Goal: Task Accomplishment & Management: Use online tool/utility

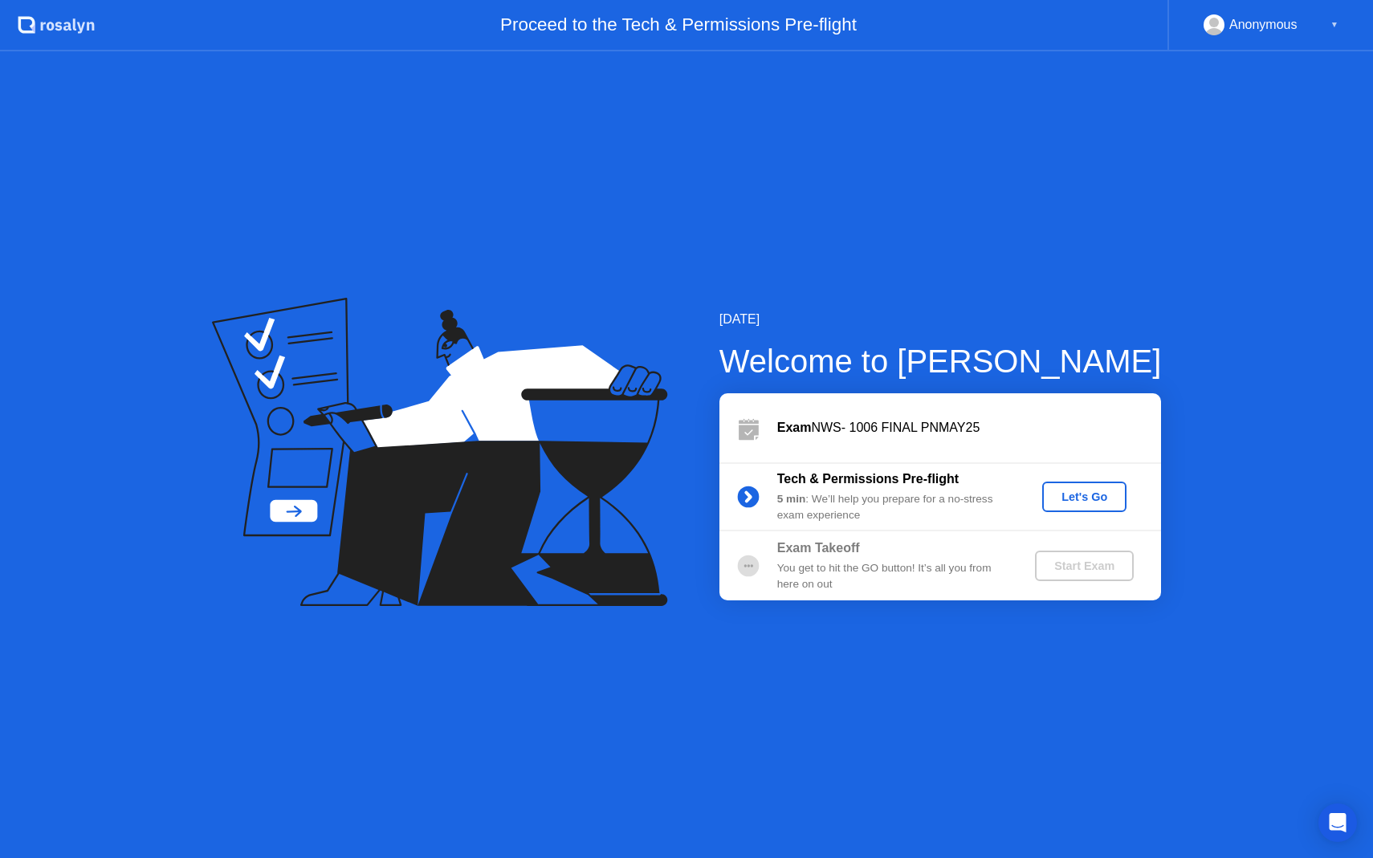
click at [1089, 507] on button "Let's Go" at bounding box center [1084, 497] width 84 height 31
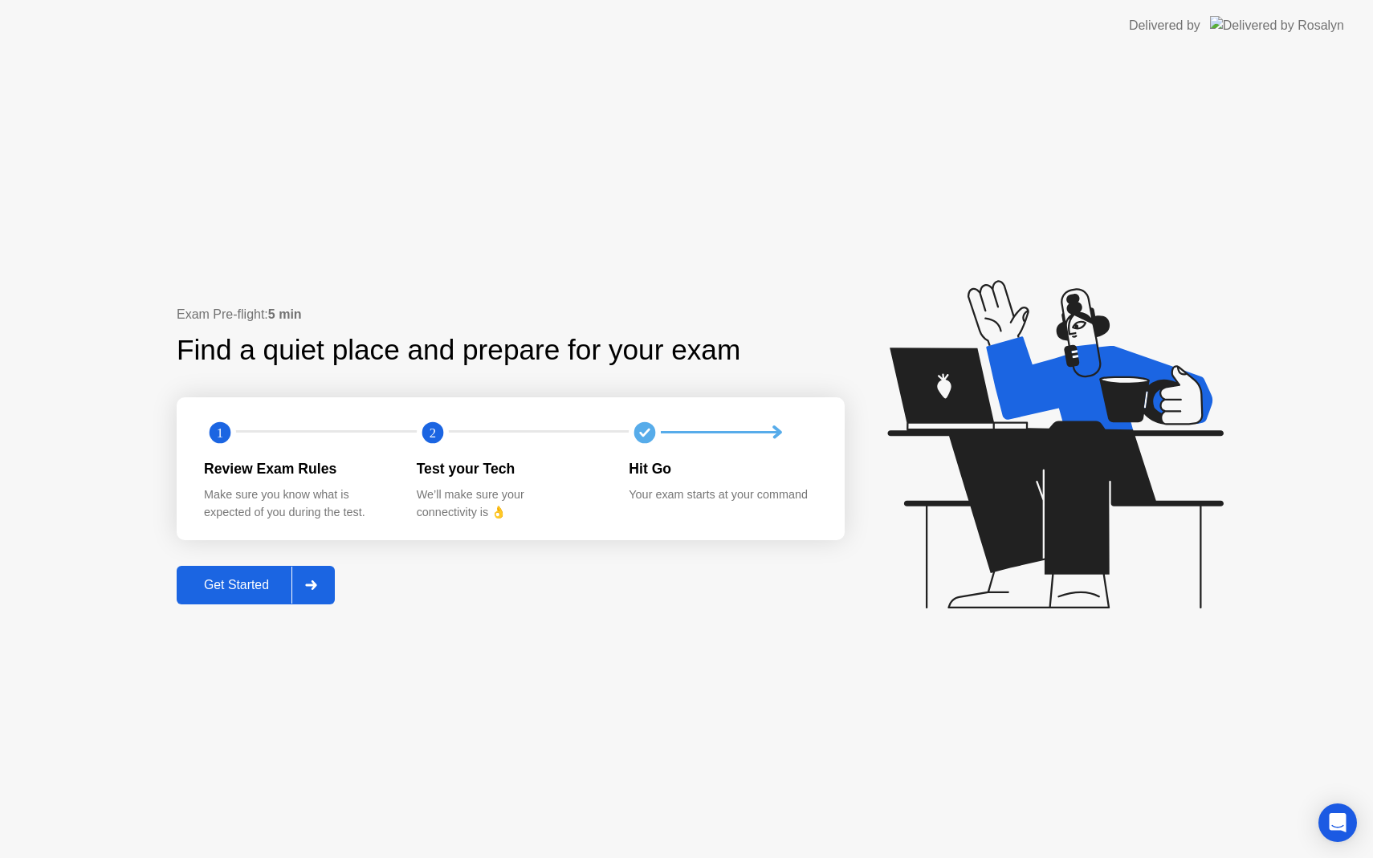
click at [253, 587] on div "Get Started" at bounding box center [236, 585] width 110 height 14
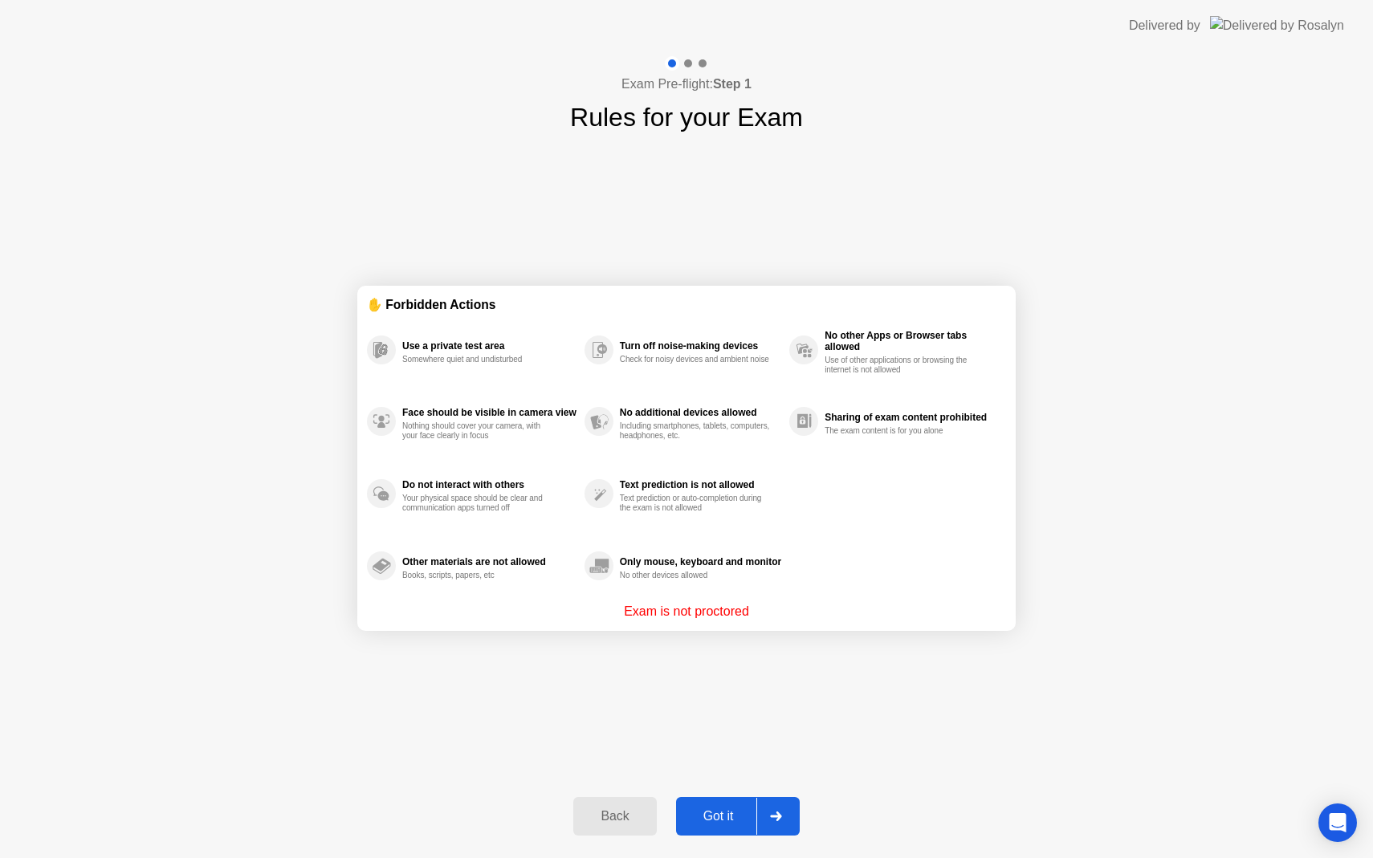
click at [715, 812] on div "Got it" at bounding box center [718, 816] width 75 height 14
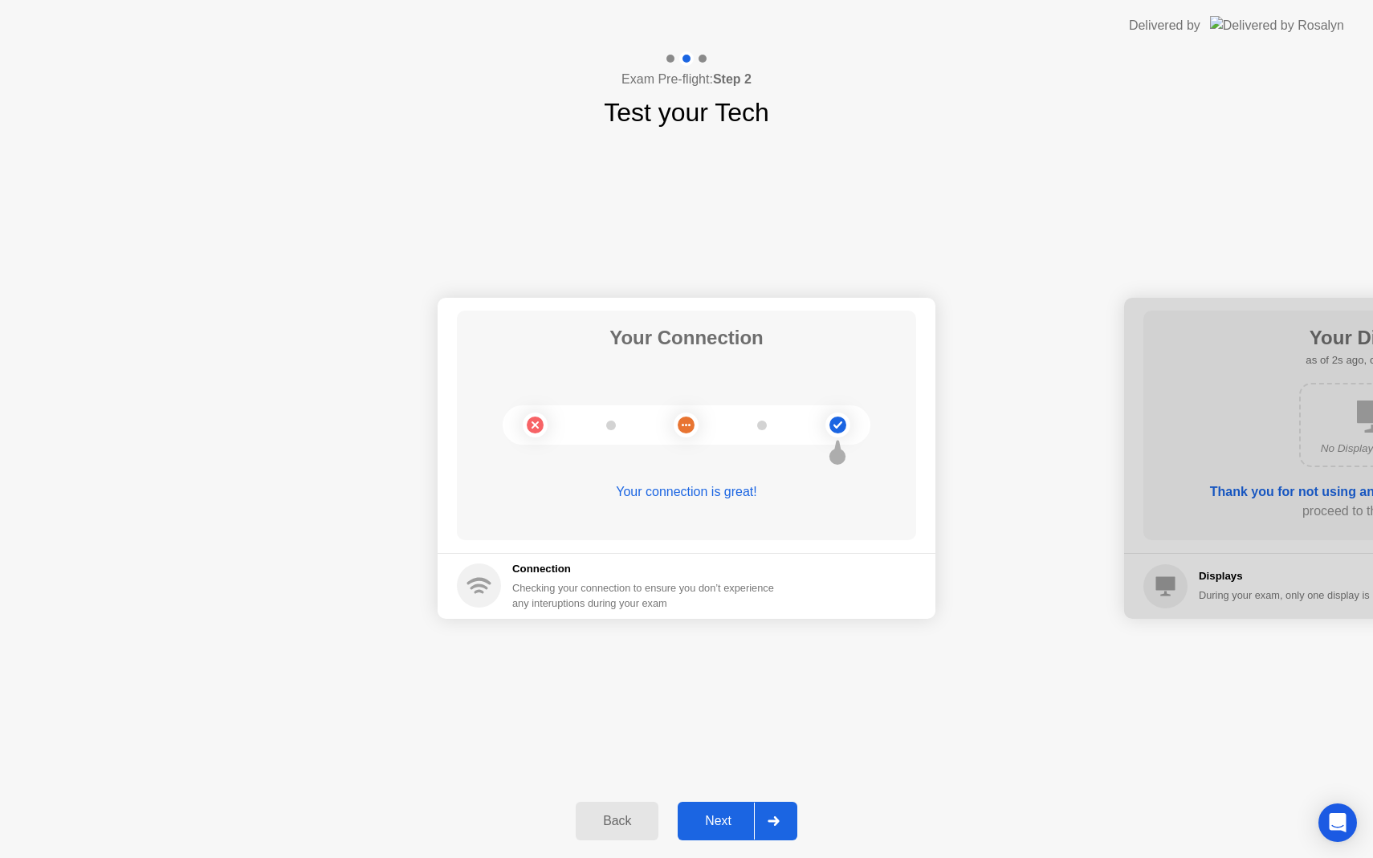
click at [710, 803] on button "Next" at bounding box center [738, 821] width 120 height 39
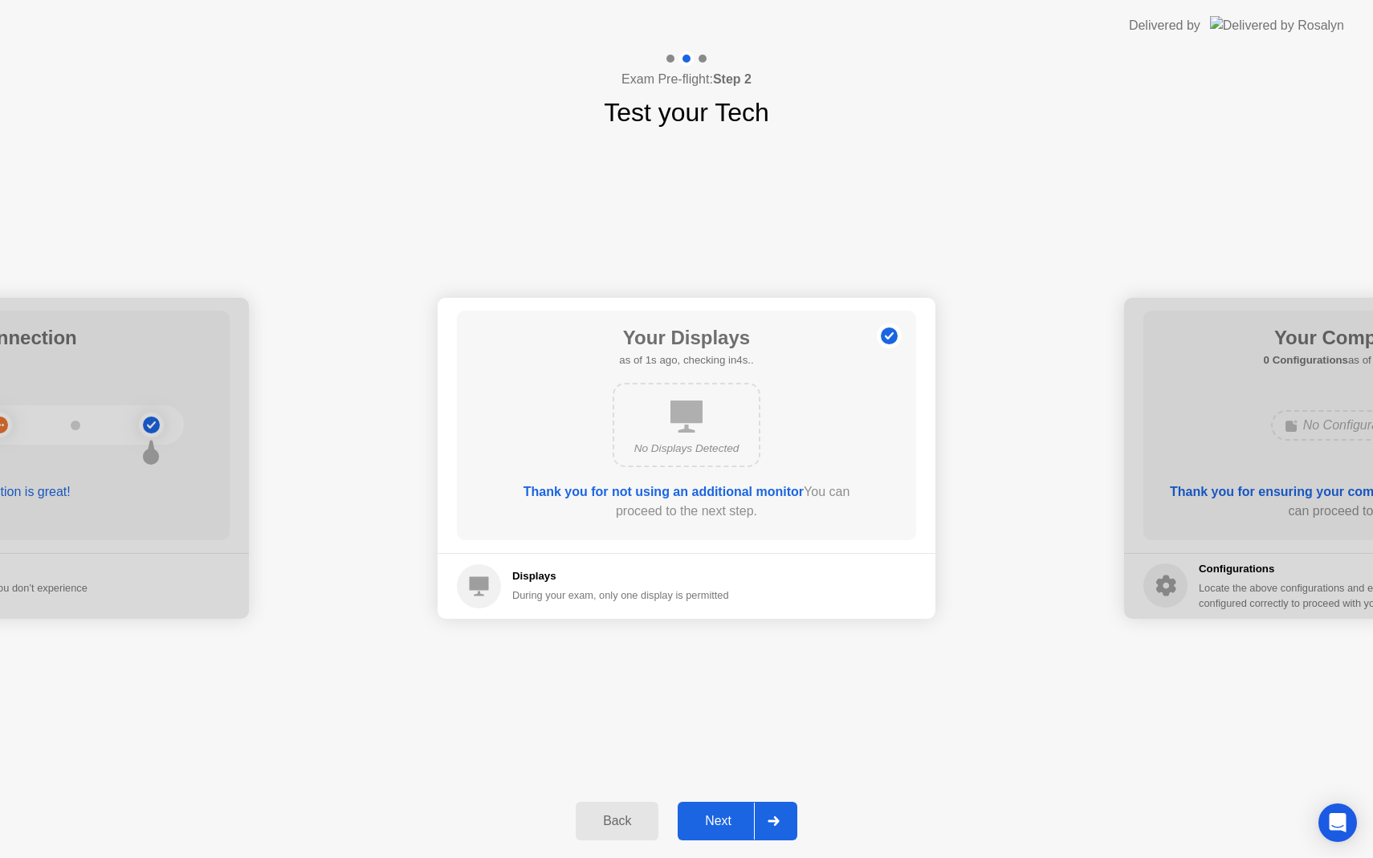
click at [711, 804] on button "Next" at bounding box center [738, 821] width 120 height 39
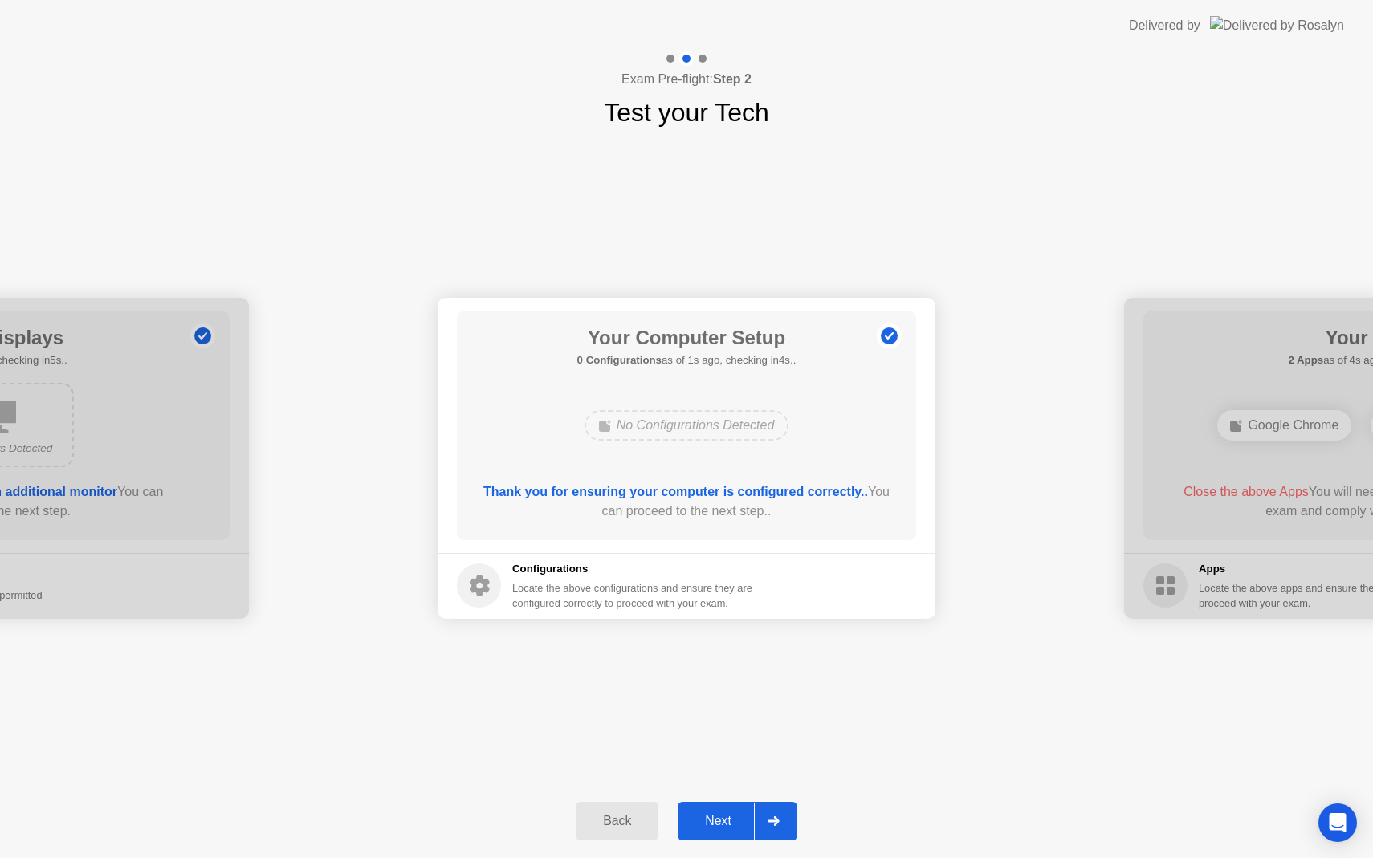
click at [718, 814] on div "Next" at bounding box center [717, 821] width 71 height 14
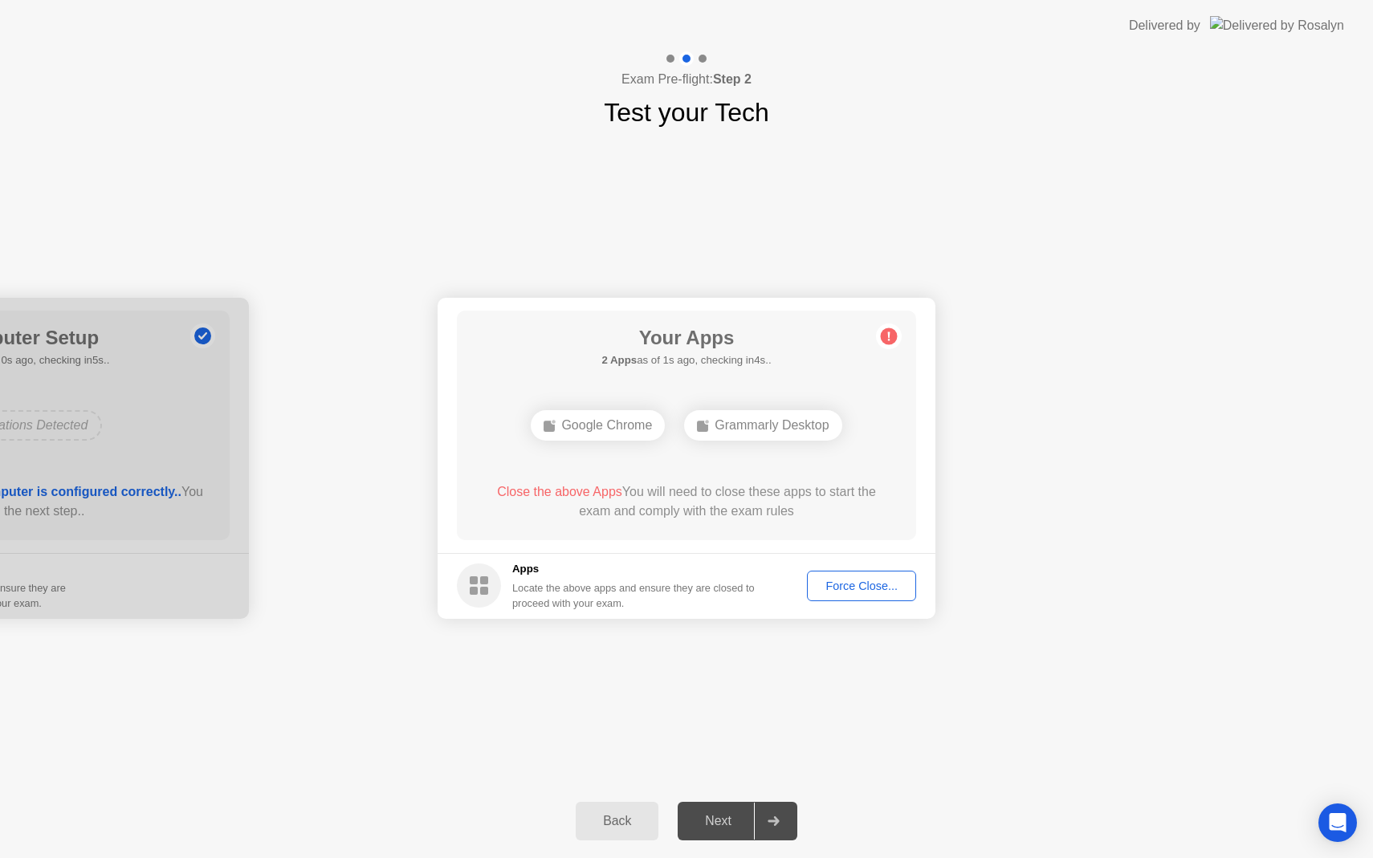
click at [718, 814] on div "Next" at bounding box center [717, 821] width 71 height 14
click at [869, 585] on div "Force Close..." at bounding box center [861, 586] width 98 height 13
click at [722, 818] on div "Next" at bounding box center [717, 821] width 71 height 14
click at [871, 585] on div "Force Close..." at bounding box center [861, 586] width 98 height 13
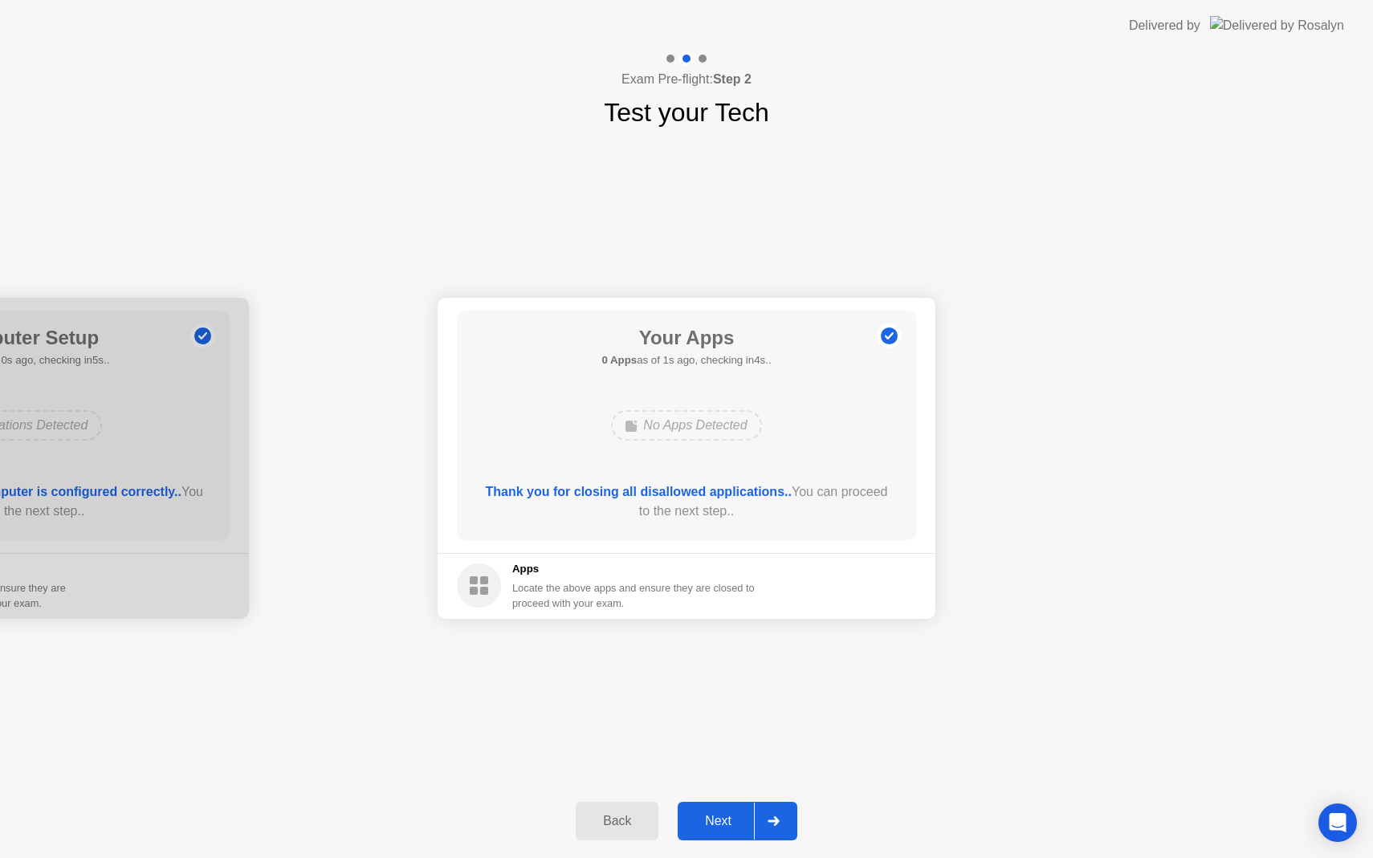
click at [706, 836] on button "Next" at bounding box center [738, 821] width 120 height 39
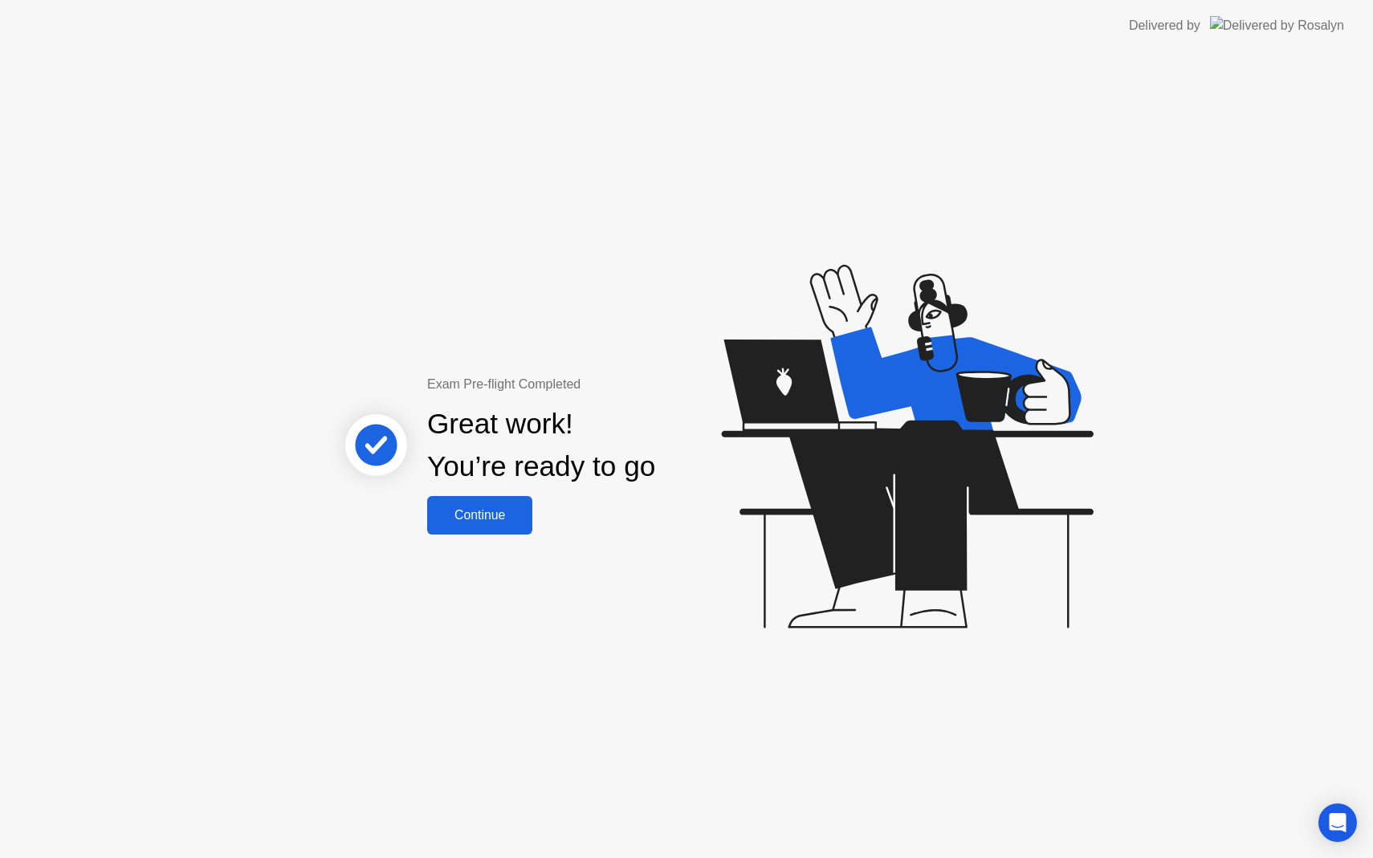
click at [454, 520] on div "Continue" at bounding box center [480, 515] width 96 height 14
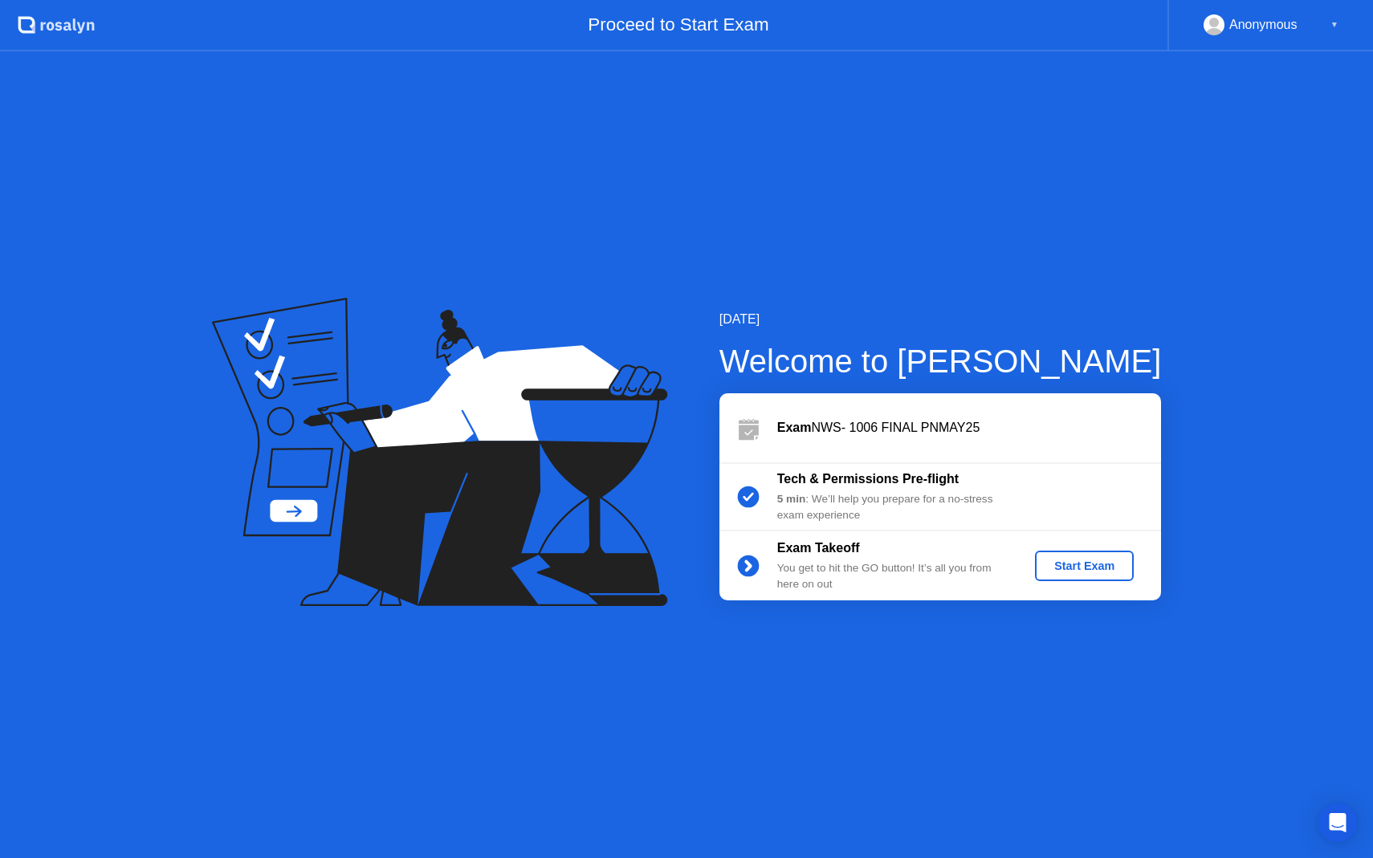
click at [1103, 564] on div "Start Exam" at bounding box center [1084, 566] width 86 height 13
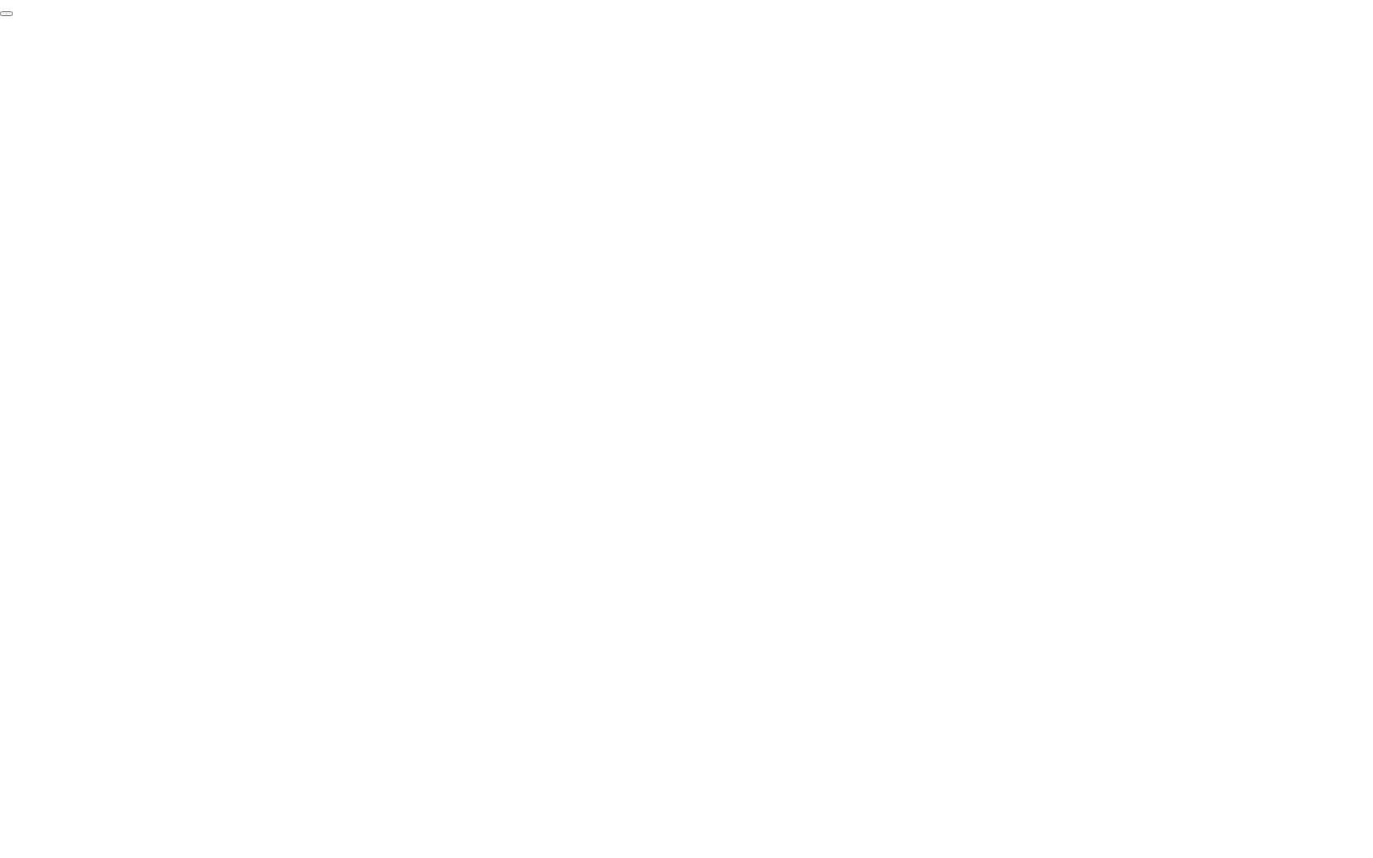
click div "End Proctoring Session"
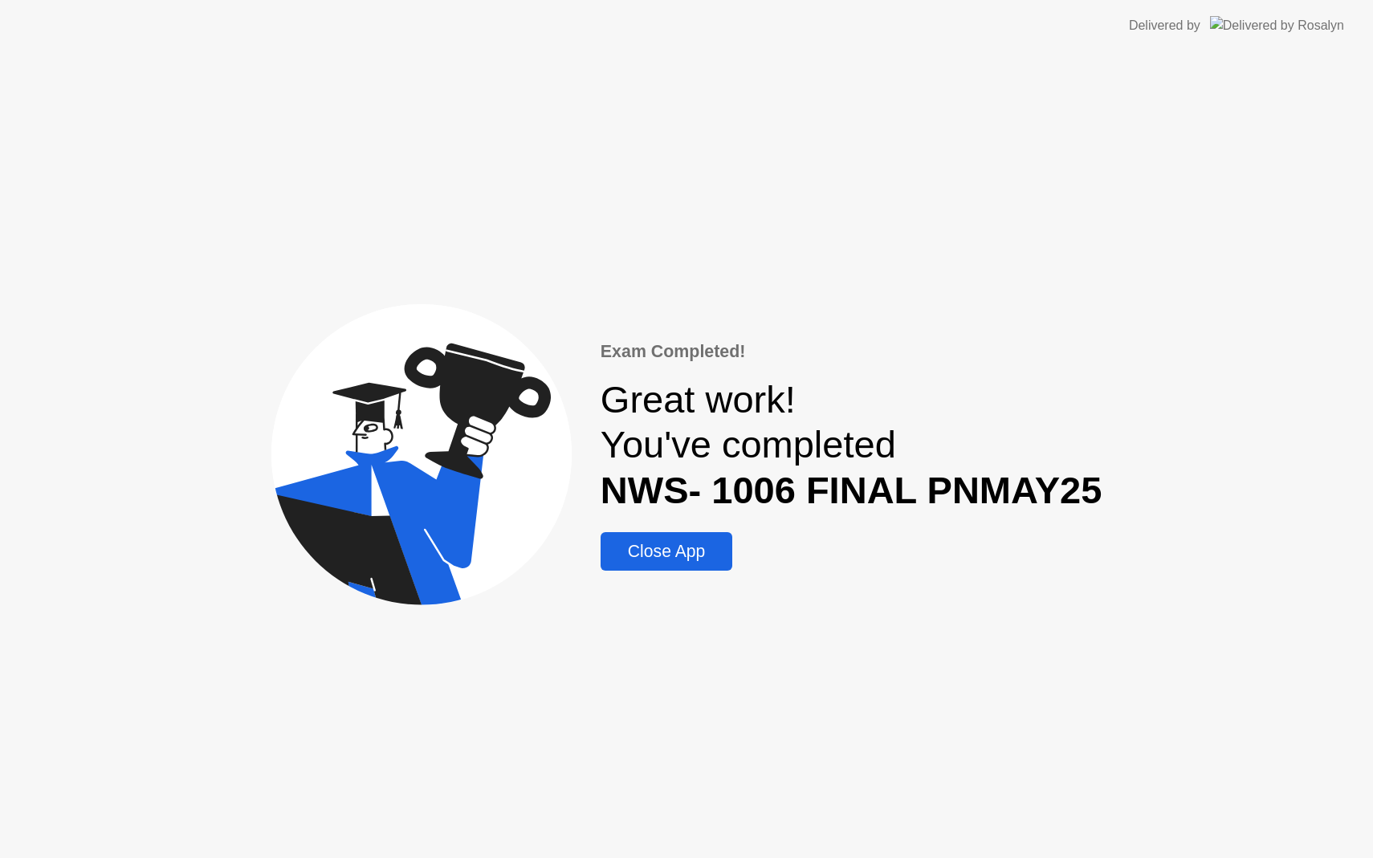
click at [696, 550] on div "Close App" at bounding box center [666, 551] width 122 height 19
